Goal: Task Accomplishment & Management: Use online tool/utility

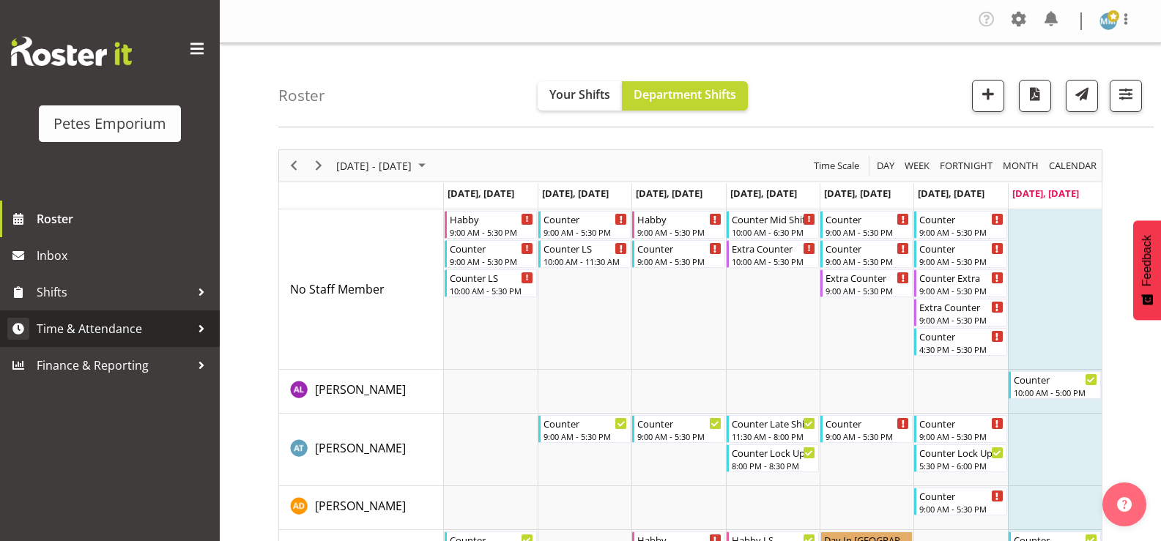
click at [116, 325] on span "Time & Attendance" at bounding box center [114, 329] width 154 height 22
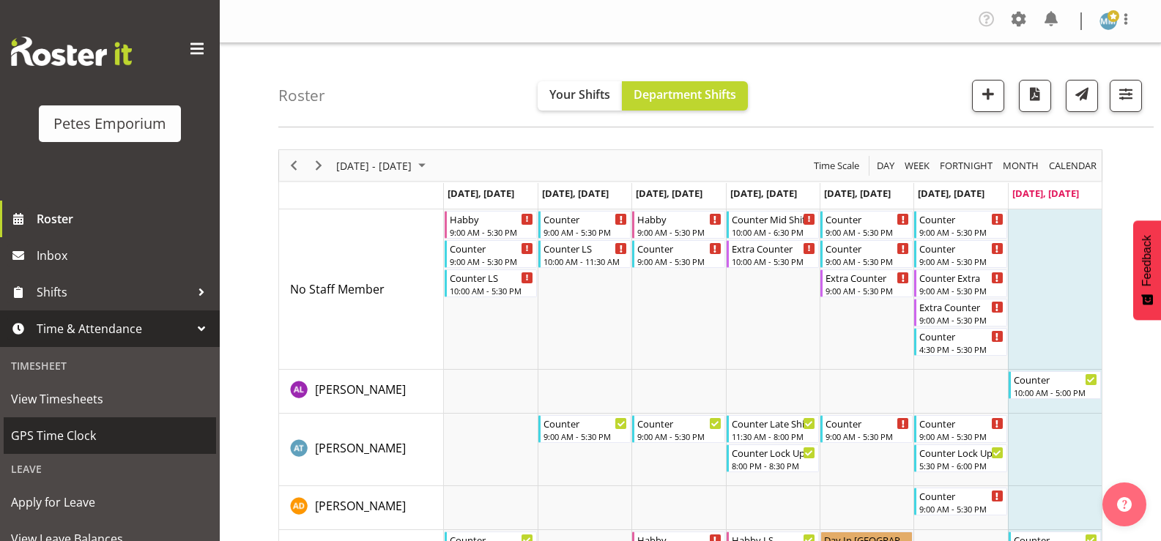
click at [84, 430] on span "GPS Time Clock" at bounding box center [110, 436] width 198 height 22
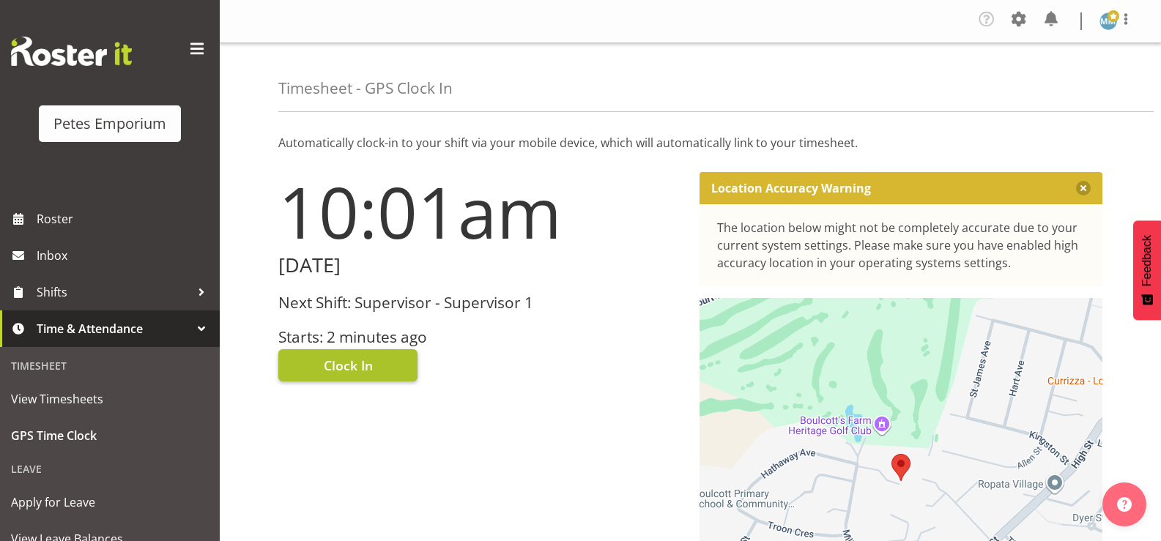
click at [354, 358] on span "Clock In" at bounding box center [348, 365] width 49 height 19
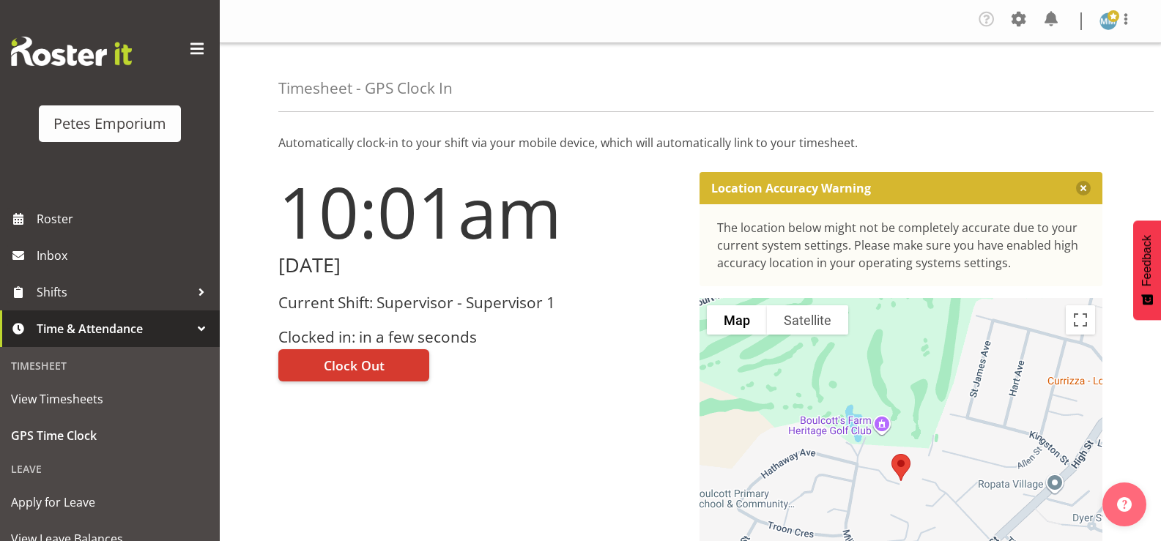
click at [1108, 22] on img at bounding box center [1109, 21] width 18 height 18
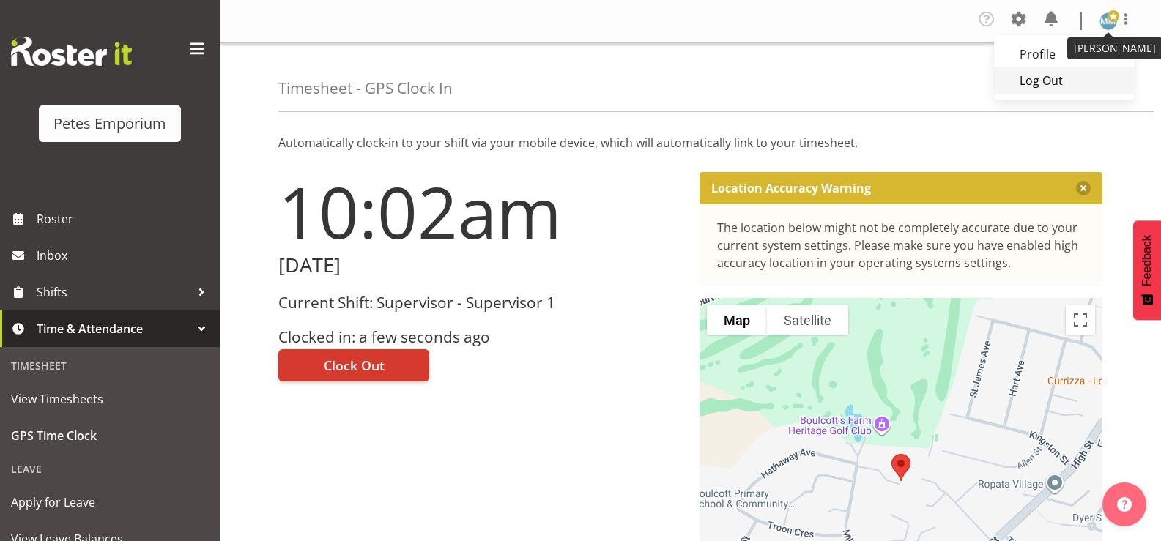
click at [1039, 84] on link "Log Out" at bounding box center [1064, 80] width 141 height 26
